Goal: Information Seeking & Learning: Learn about a topic

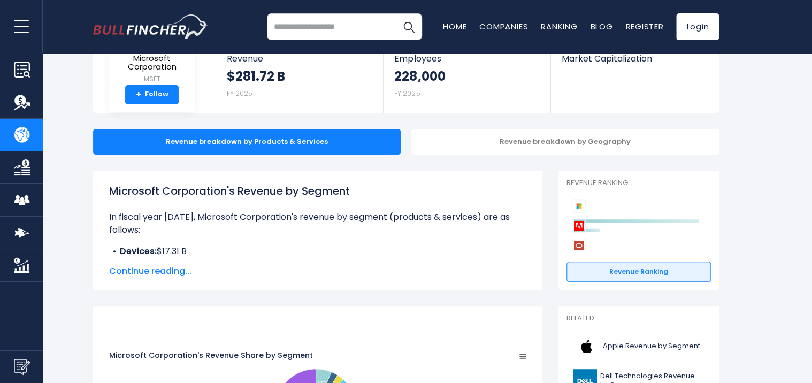
scroll to position [89, 0]
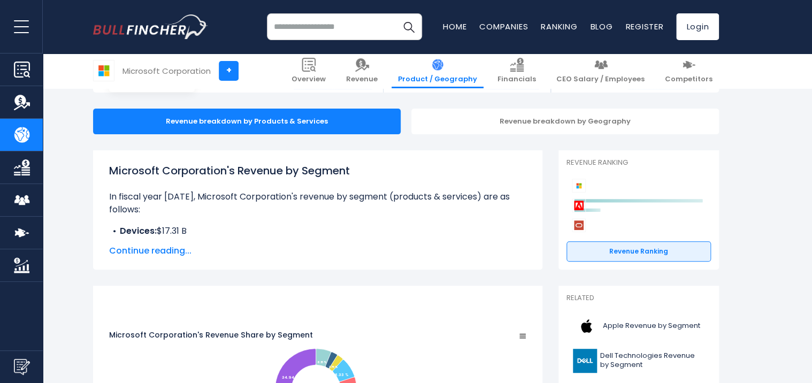
click at [131, 249] on span "Continue reading..." at bounding box center [317, 251] width 417 height 13
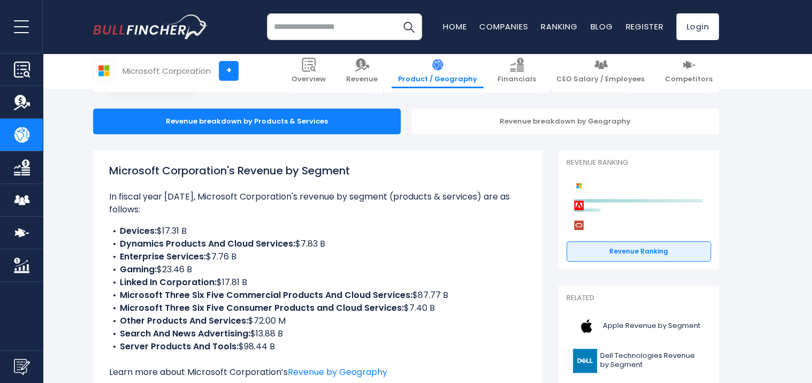
drag, startPoint x: 161, startPoint y: 257, endPoint x: 209, endPoint y: 259, distance: 48.2
click at [209, 263] on li "Gaming: $23.46 B" at bounding box center [317, 269] width 417 height 13
drag, startPoint x: 209, startPoint y: 259, endPoint x: 163, endPoint y: 247, distance: 48.0
click at [163, 250] on b "Enterprise Services:" at bounding box center [163, 256] width 86 height 12
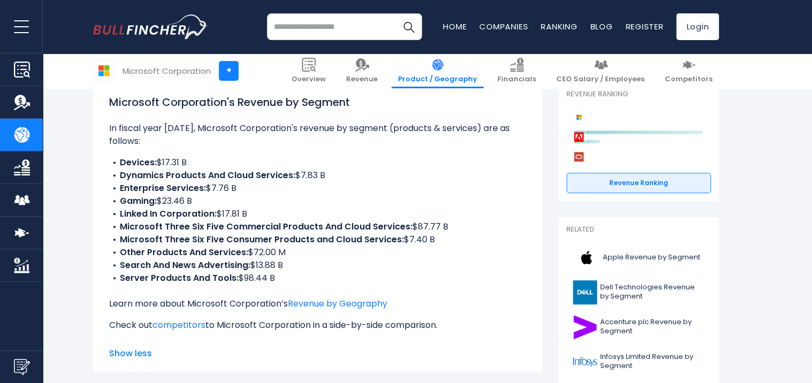
scroll to position [178, 0]
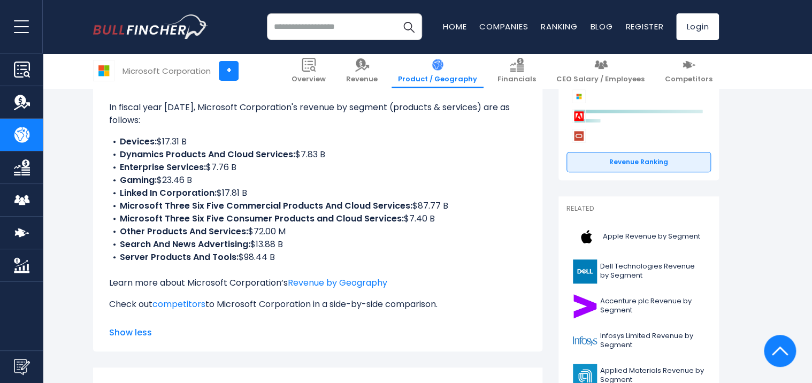
drag, startPoint x: 240, startPoint y: 245, endPoint x: 275, endPoint y: 245, distance: 34.3
click at [275, 251] on li "Server Products And Tools: $98.44 B" at bounding box center [317, 257] width 417 height 13
drag, startPoint x: 275, startPoint y: 245, endPoint x: 281, endPoint y: 246, distance: 7.0
click at [281, 251] on li "Server Products And Tools: $98.44 B" at bounding box center [317, 257] width 417 height 13
drag, startPoint x: 217, startPoint y: 218, endPoint x: 299, endPoint y: 219, distance: 81.4
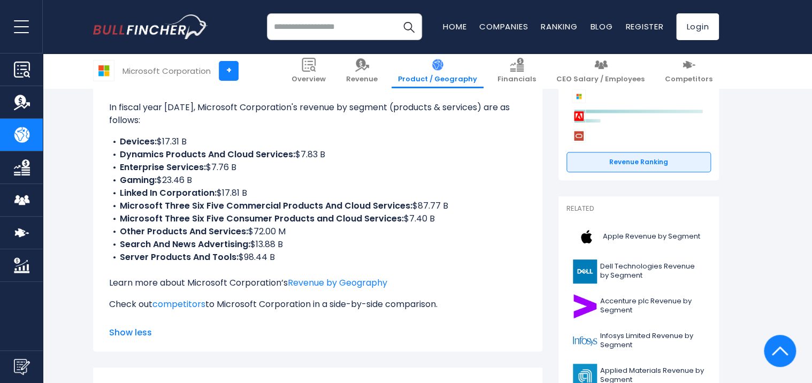
click at [299, 225] on li "Other Products And Services: $72.00 M" at bounding box center [317, 231] width 417 height 13
drag, startPoint x: 299, startPoint y: 219, endPoint x: 188, endPoint y: 193, distance: 113.4
click at [188, 200] on b "Microsoft Three Six Five Commercial Products And Cloud Services:" at bounding box center [266, 206] width 293 height 12
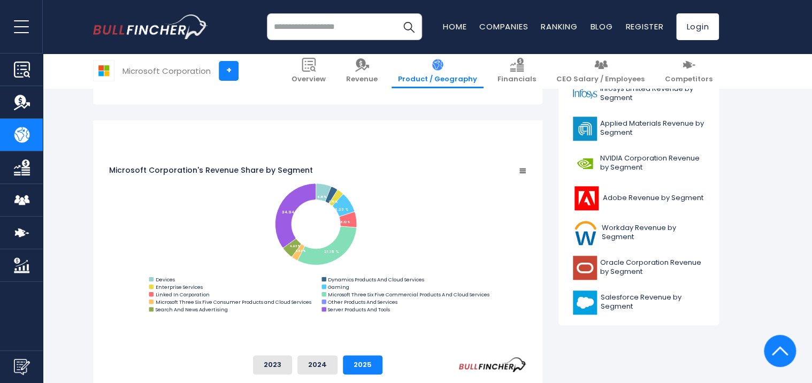
scroll to position [446, 0]
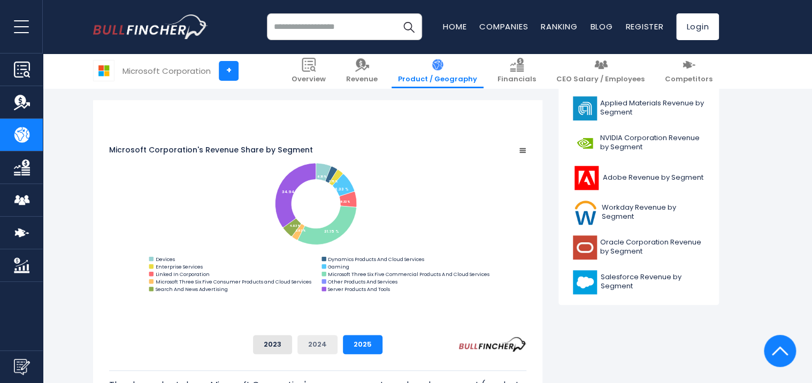
click at [338, 351] on button "2024" at bounding box center [318, 344] width 40 height 19
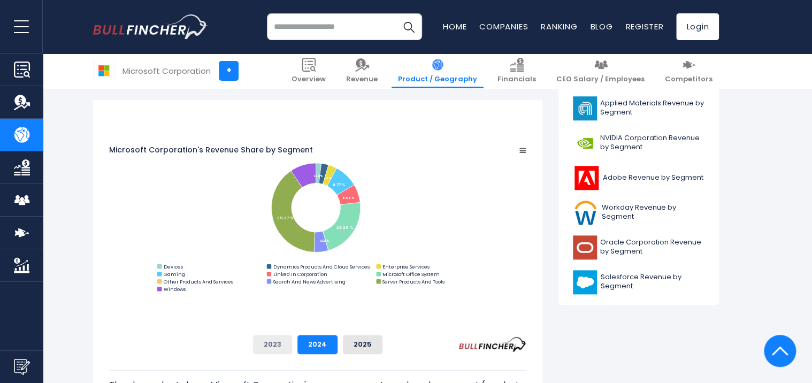
click at [292, 345] on button "2023" at bounding box center [272, 344] width 39 height 19
click at [338, 345] on button "2024" at bounding box center [318, 344] width 40 height 19
click at [383, 353] on button "2025" at bounding box center [363, 344] width 40 height 19
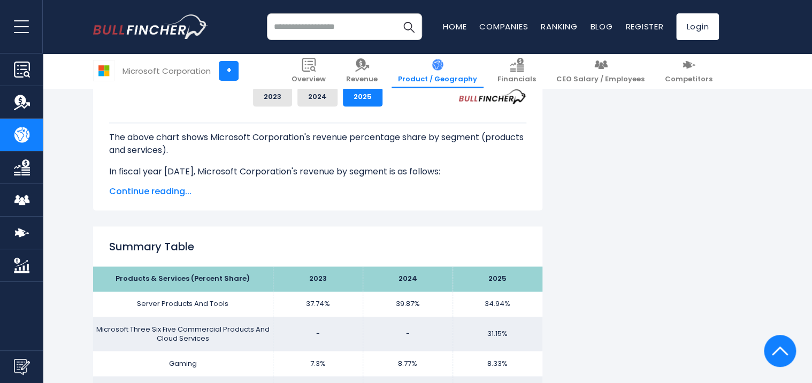
scroll to position [713, 0]
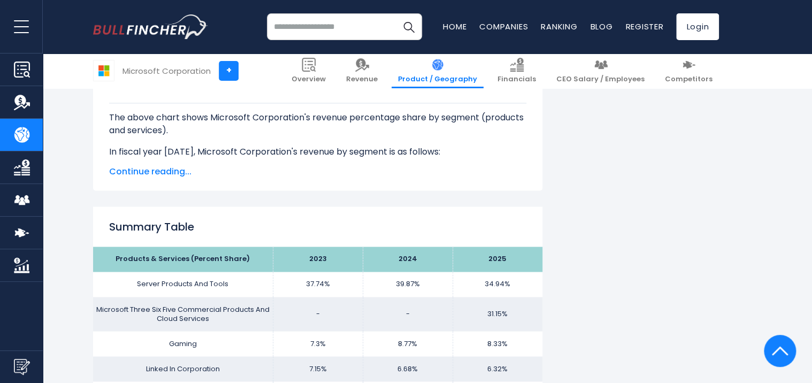
click at [155, 171] on span "Continue reading..." at bounding box center [317, 171] width 417 height 13
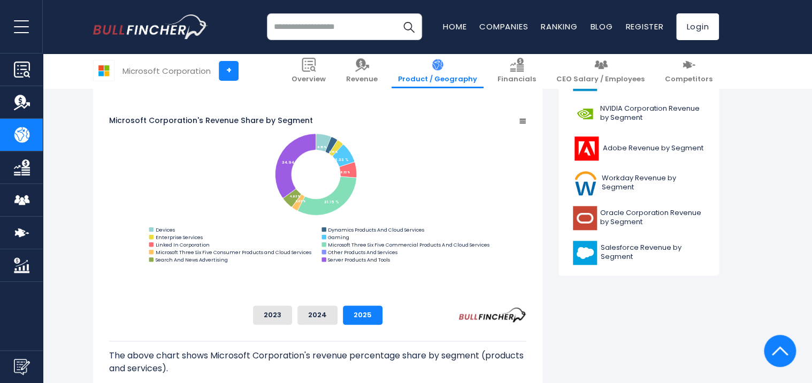
scroll to position [446, 0]
